Goal: Navigation & Orientation: Go to known website

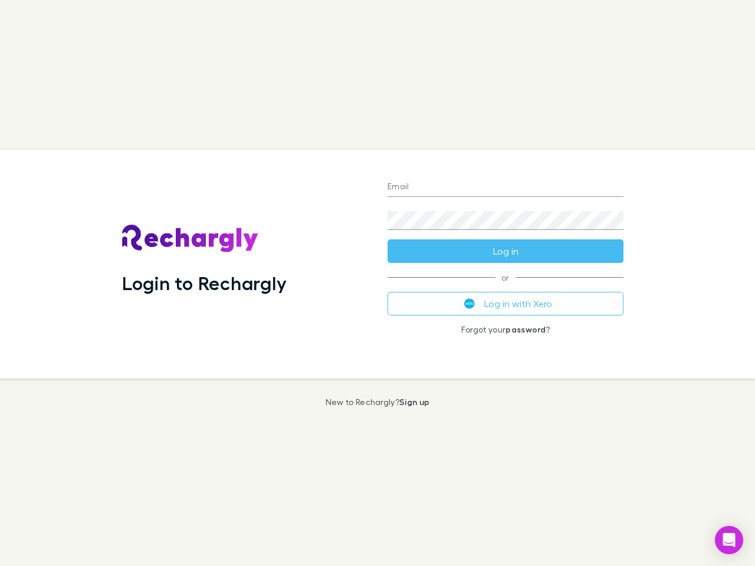
click at [378, 283] on div "Login to Rechargly" at bounding box center [245, 264] width 265 height 229
click at [506, 188] on input "Email" at bounding box center [506, 187] width 236 height 19
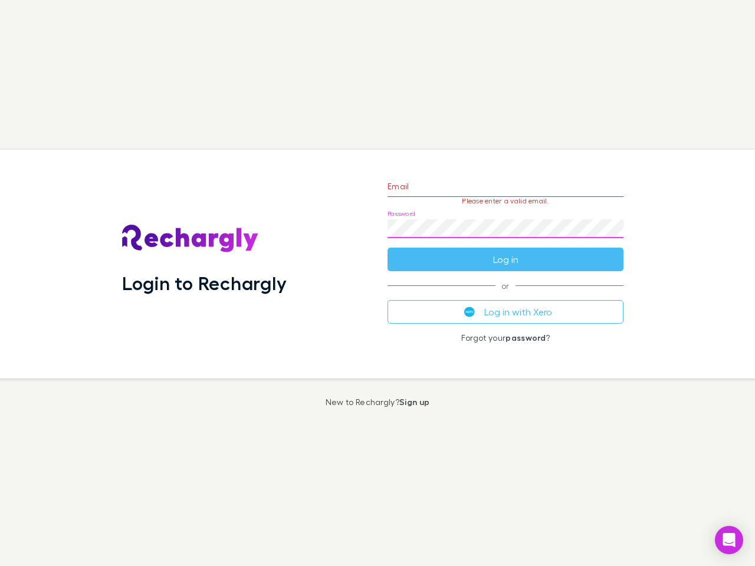
click at [506, 251] on form "Email Please enter a valid email. Password Log in" at bounding box center [506, 220] width 236 height 103
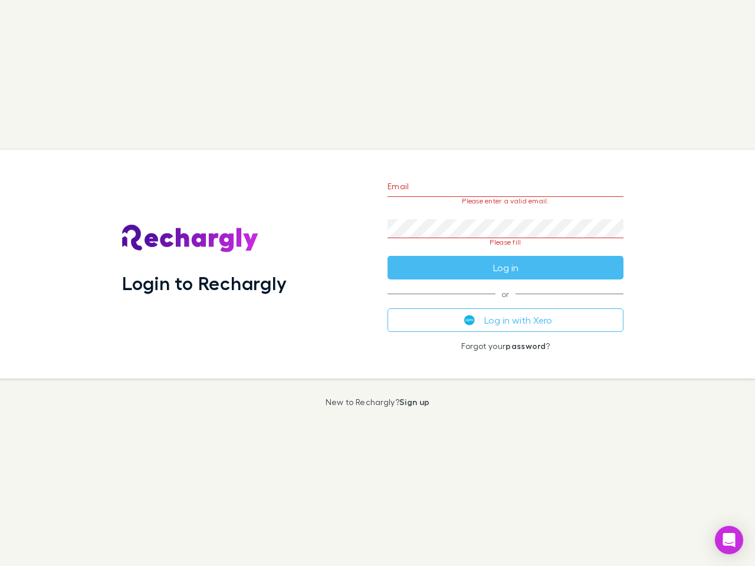
click at [506, 304] on div "Email Please enter a valid email. Password Please fill Log in or Log in with Xe…" at bounding box center [505, 264] width 255 height 229
click at [729, 540] on icon "Open Intercom Messenger" at bounding box center [729, 540] width 12 height 14
